Goal: Task Accomplishment & Management: Manage account settings

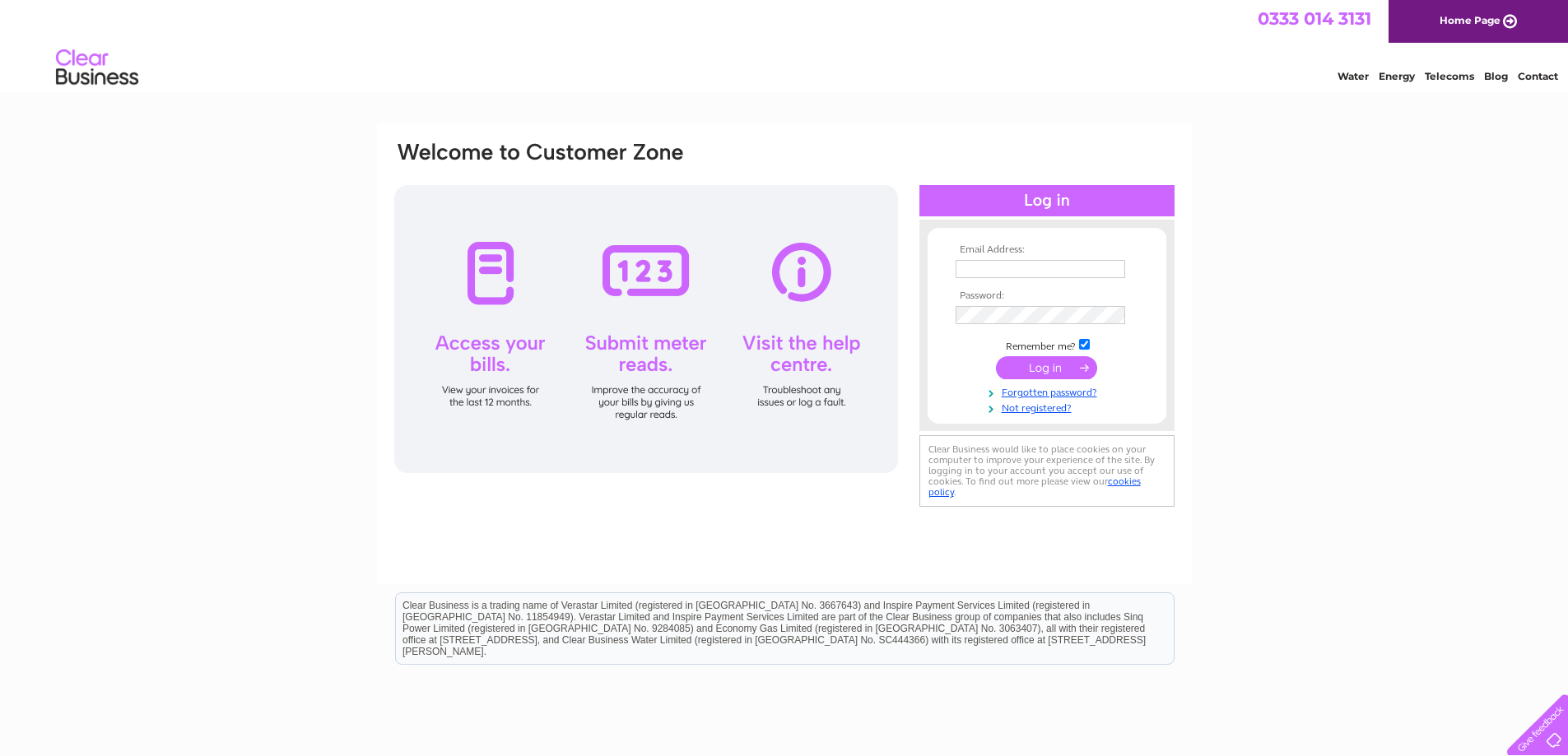
type input "[EMAIL_ADDRESS][DOMAIN_NAME]"
click at [1061, 369] on input "submit" at bounding box center [1046, 368] width 101 height 23
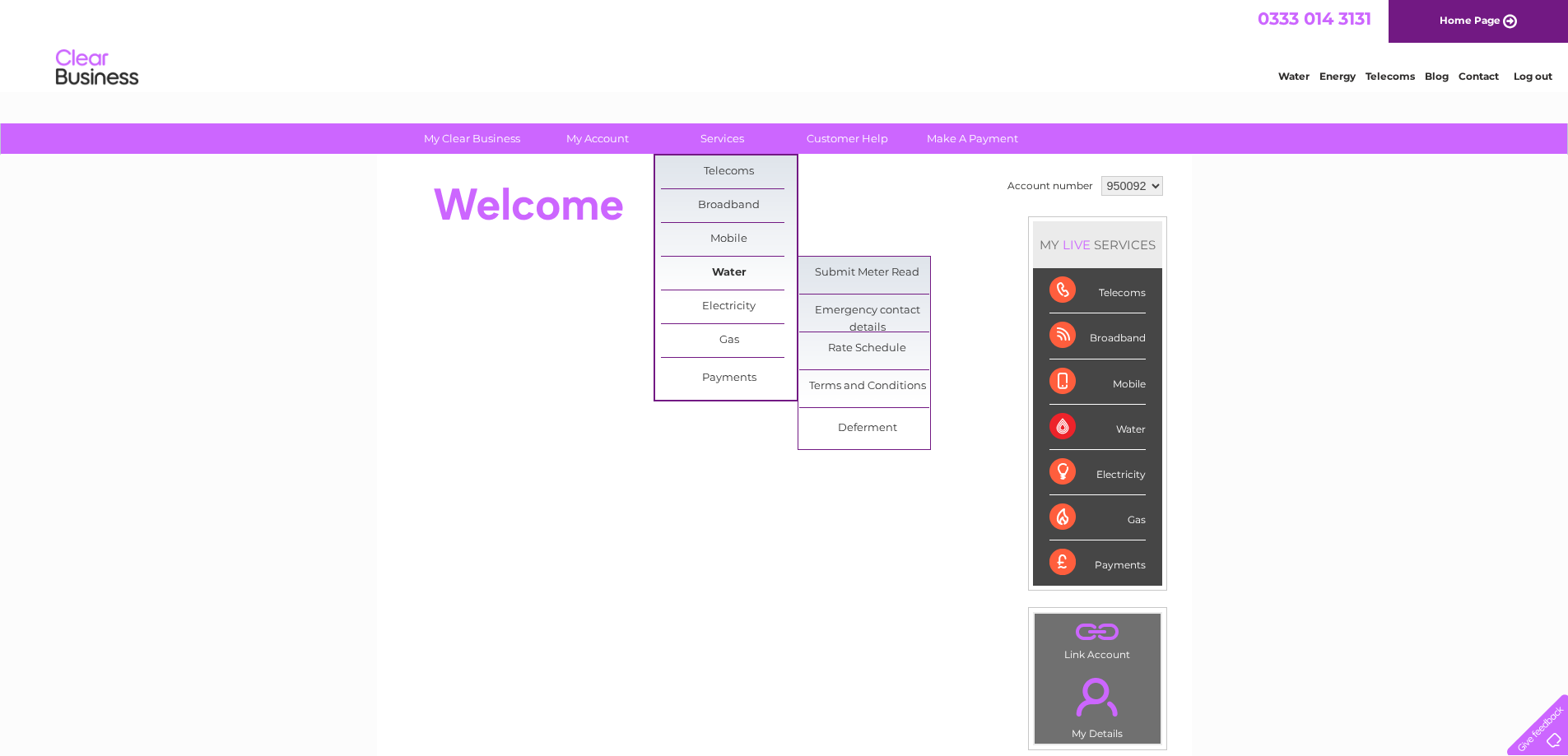
click at [740, 269] on link "Water" at bounding box center [729, 273] width 136 height 33
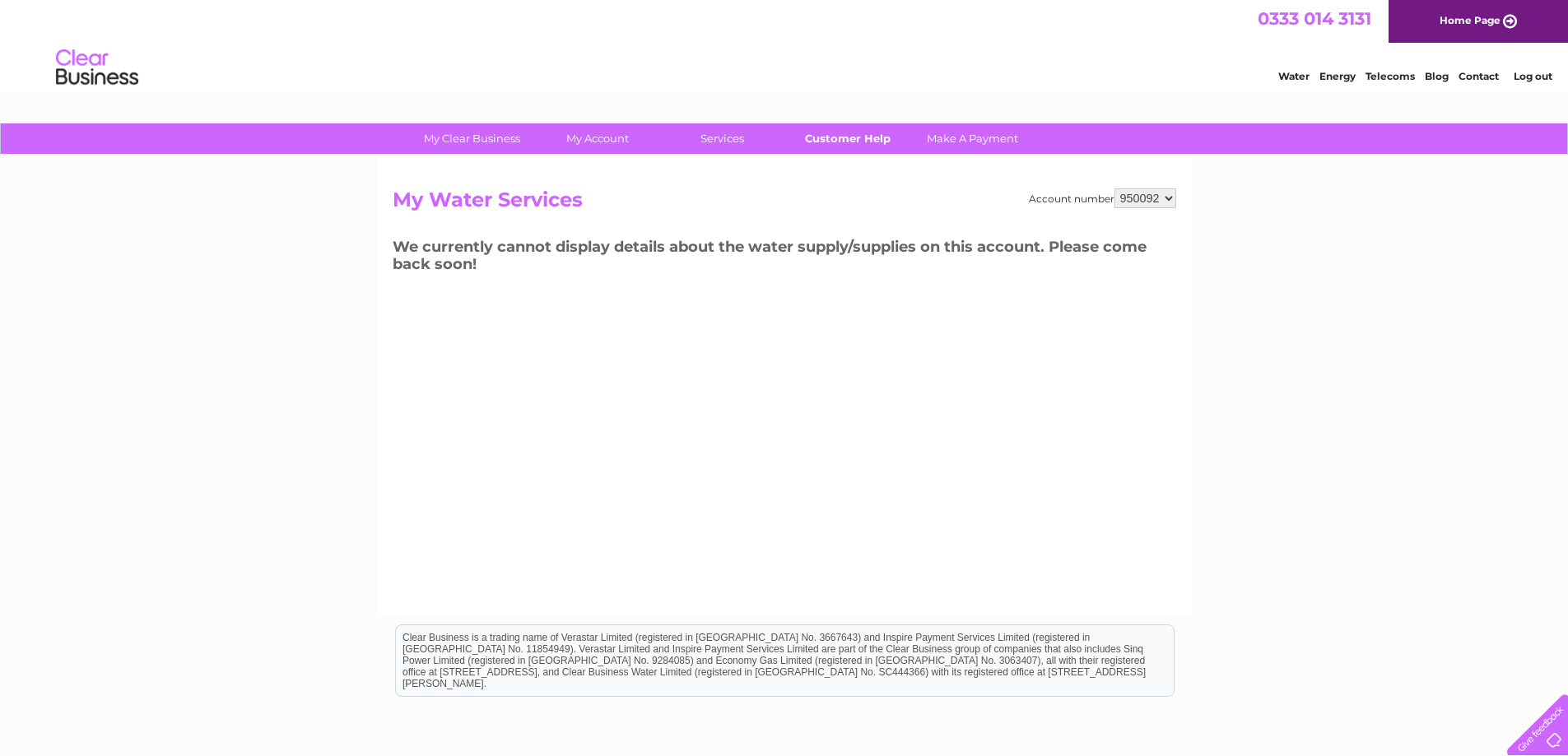
click at [872, 137] on link "Customer Help" at bounding box center [848, 138] width 136 height 30
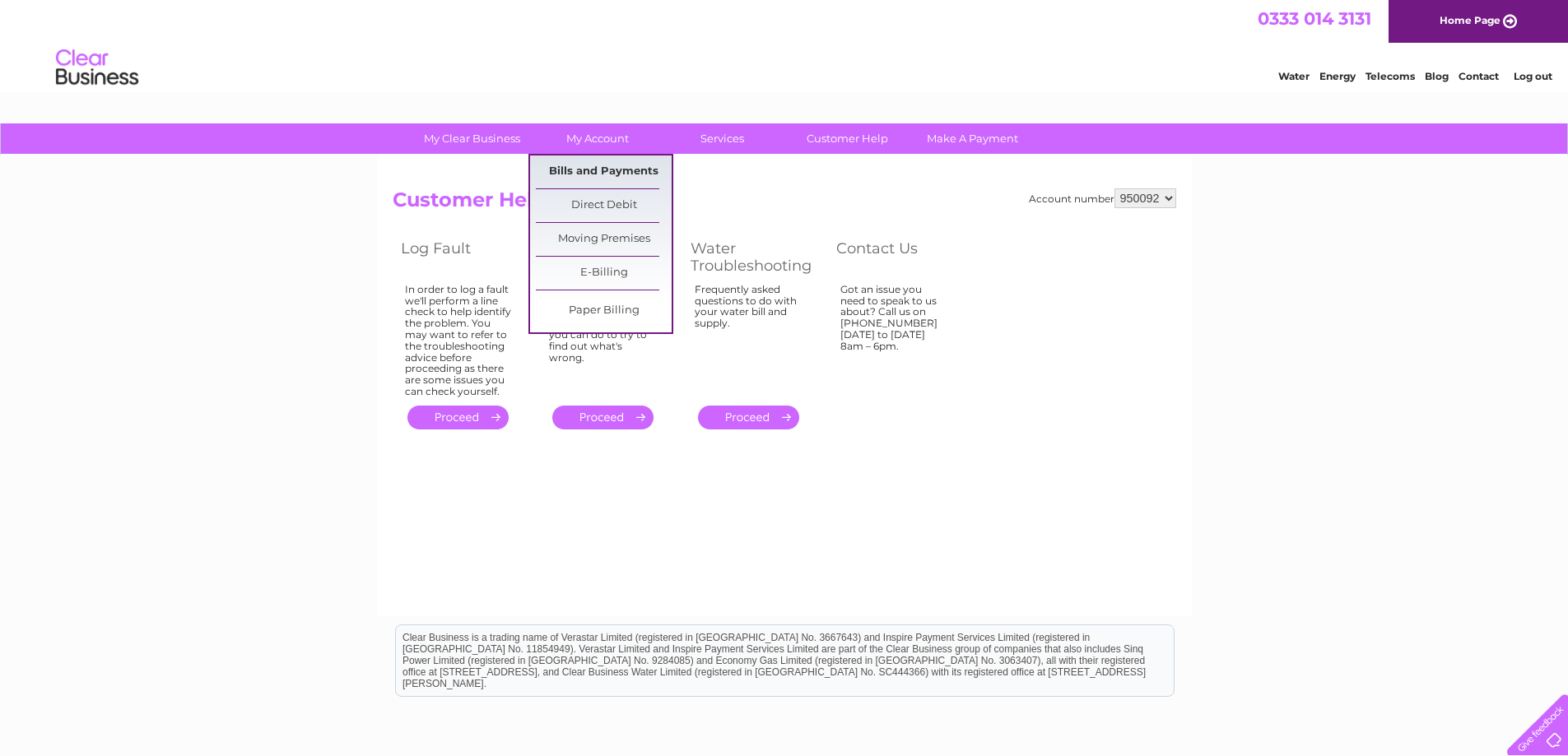
click at [595, 178] on link "Bills and Payments" at bounding box center [603, 172] width 136 height 33
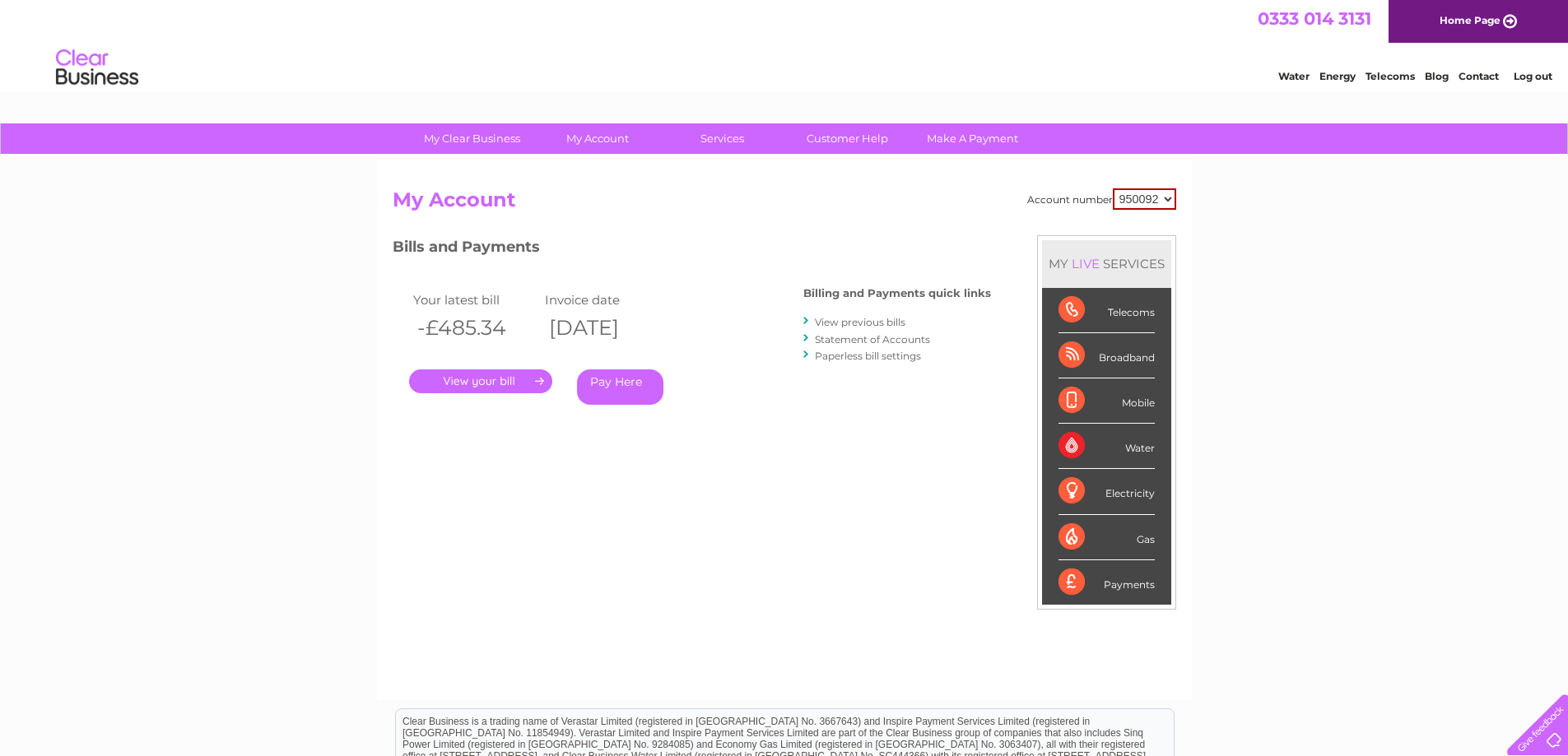
click at [471, 384] on link "." at bounding box center [480, 381] width 143 height 24
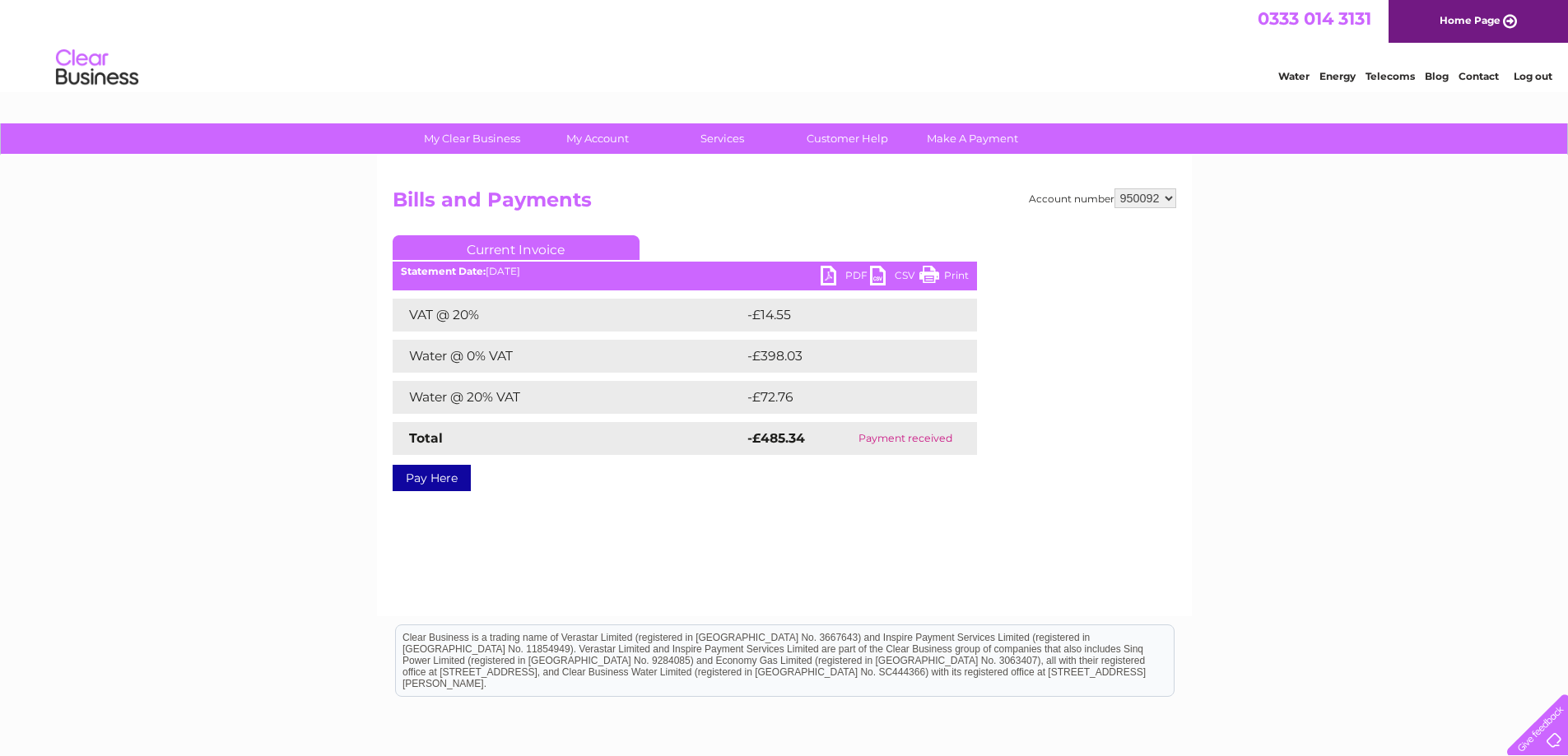
click at [833, 270] on link "PDF" at bounding box center [845, 277] width 50 height 24
